Goal: Task Accomplishment & Management: Use online tool/utility

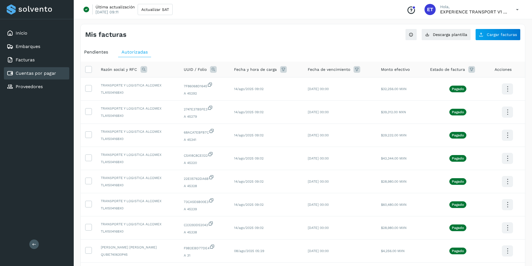
click at [47, 75] on link "Cuentas por pagar" at bounding box center [36, 73] width 40 height 5
click at [90, 51] on span "Pendientes" at bounding box center [96, 51] width 24 height 5
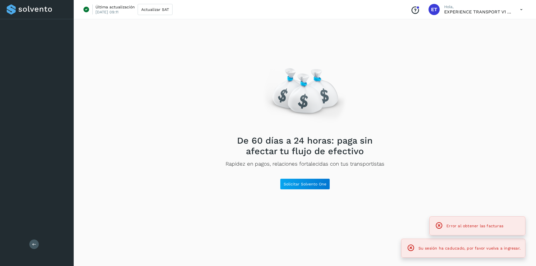
click at [31, 245] on button at bounding box center [33, 244] width 9 height 9
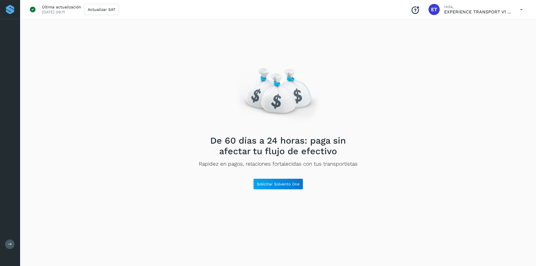
click at [9, 243] on icon at bounding box center [10, 244] width 4 height 4
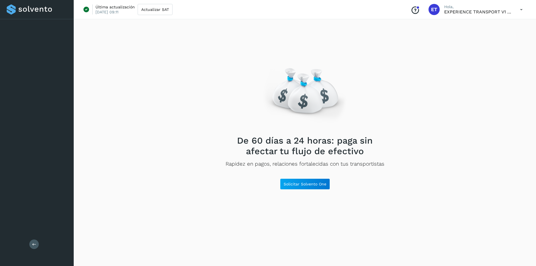
click at [20, 11] on div at bounding box center [37, 9] width 60 height 10
click at [14, 8] on div at bounding box center [37, 9] width 60 height 10
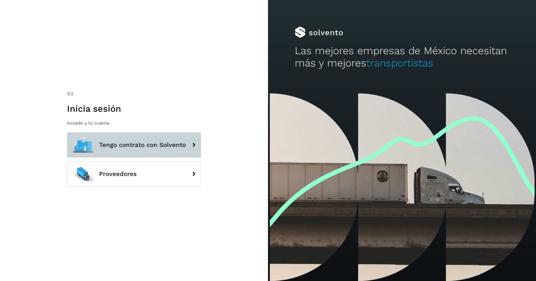
click at [142, 148] on span "Tengo contrato con Solvento" at bounding box center [142, 145] width 87 height 7
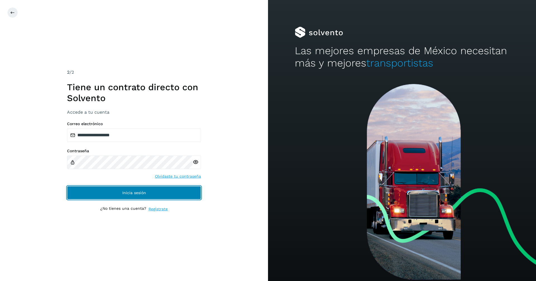
click at [135, 191] on span "Inicia sesión" at bounding box center [134, 193] width 24 height 4
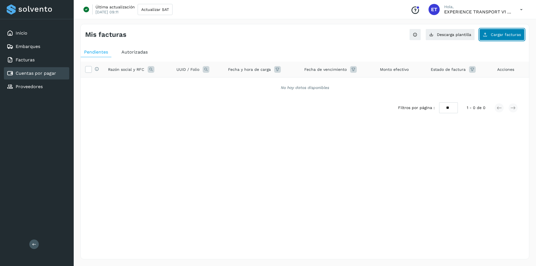
click at [504, 32] on button "Cargar facturas" at bounding box center [501, 35] width 45 height 12
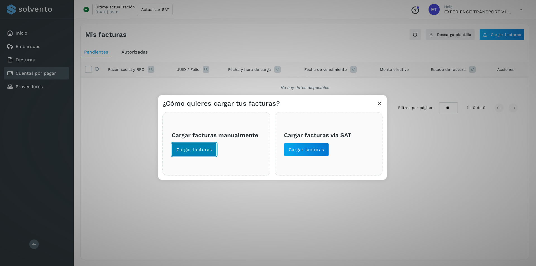
click at [201, 156] on button "Cargar facturas" at bounding box center [194, 149] width 45 height 13
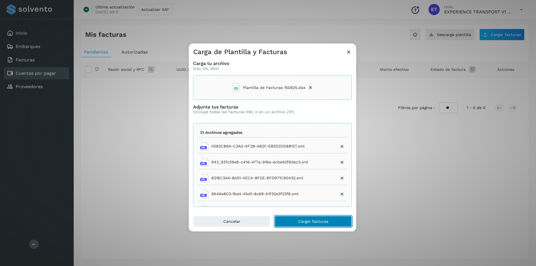
click at [318, 223] on span "Cargar facturas" at bounding box center [313, 222] width 30 height 4
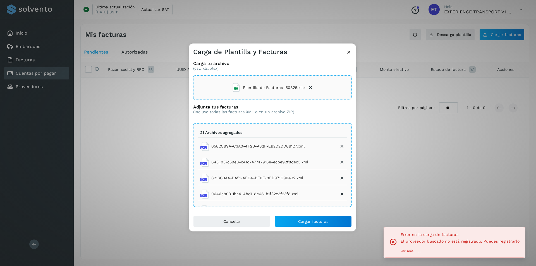
click at [408, 251] on p "Ver más" at bounding box center [407, 252] width 13 height 4
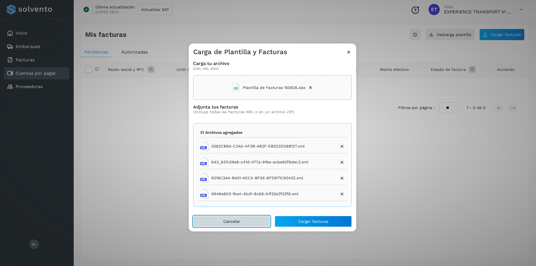
drag, startPoint x: 255, startPoint y: 222, endPoint x: 279, endPoint y: 253, distance: 40.1
click at [279, 253] on div "Carga de Plantilla y Facturas Carga tu archivo (csv, xls, xlsx) Plantilla de Fa…" at bounding box center [268, 133] width 536 height 266
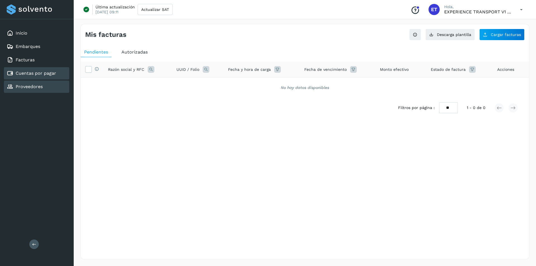
click at [37, 85] on link "Proveedores" at bounding box center [29, 86] width 27 height 5
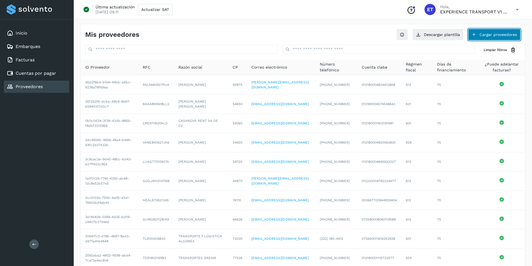
click at [508, 34] on button "Cargar proveedores" at bounding box center [494, 35] width 52 height 12
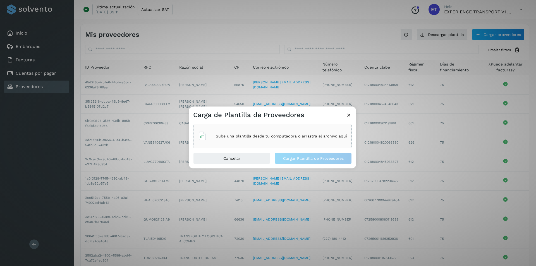
click at [242, 135] on p "Sube una plantilla desde tu computadora o arrastra el archivo aquí" at bounding box center [281, 136] width 131 height 5
click at [348, 115] on icon at bounding box center [349, 115] width 6 height 6
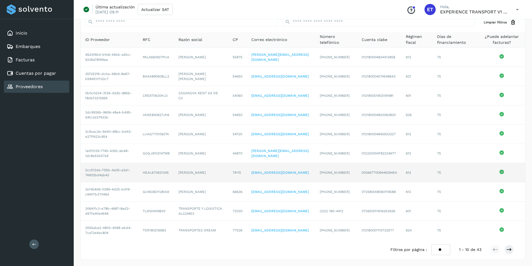
scroll to position [28, 0]
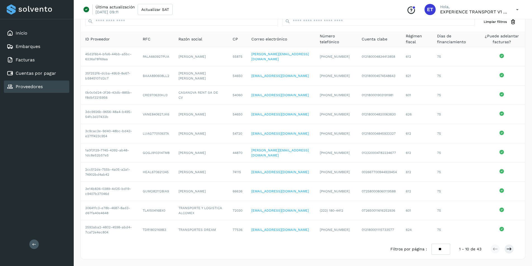
click at [441, 249] on select "** ** **" at bounding box center [440, 249] width 19 height 11
select select "**"
click at [431, 244] on select "** ** **" at bounding box center [440, 249] width 19 height 11
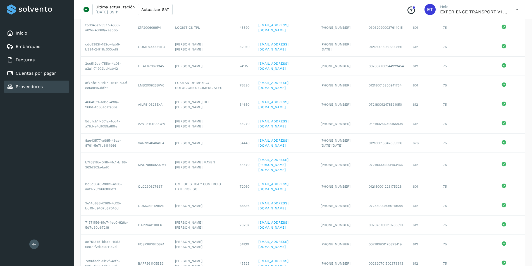
scroll to position [580, 0]
